Goal: Task Accomplishment & Management: Use online tool/utility

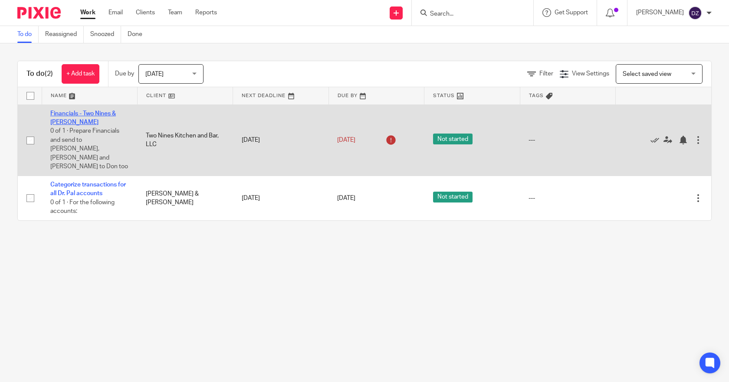
click at [101, 113] on link "Financials - Two Nines & [PERSON_NAME]" at bounding box center [83, 118] width 66 height 15
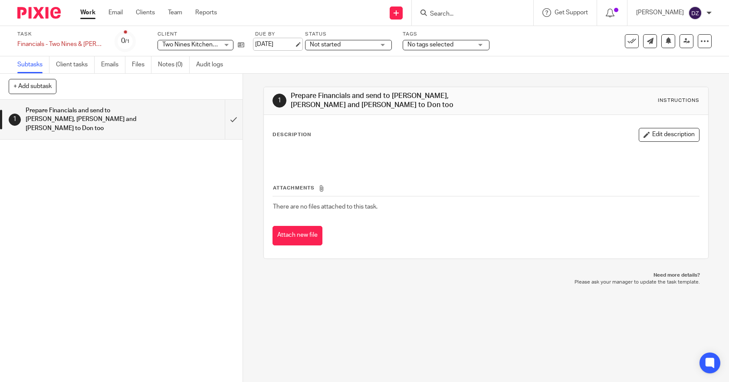
click at [278, 42] on link "[DATE]" at bounding box center [274, 44] width 39 height 9
click at [88, 14] on link "Work" at bounding box center [87, 12] width 15 height 9
